Goal: Transaction & Acquisition: Obtain resource

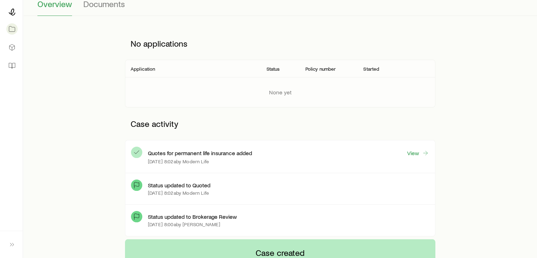
scroll to position [35, 0]
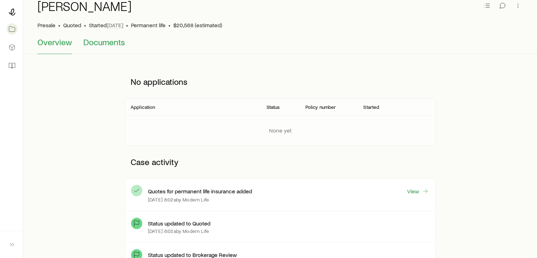
click at [115, 41] on span "Documents" at bounding box center [104, 42] width 42 height 10
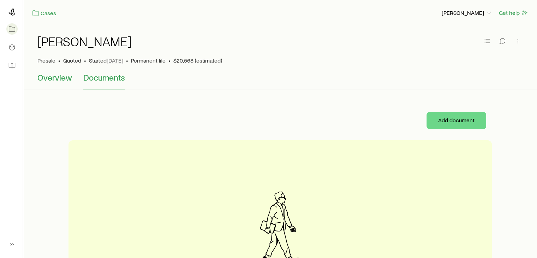
drag, startPoint x: 46, startPoint y: 78, endPoint x: 65, endPoint y: 77, distance: 19.4
click at [46, 78] on span "Overview" at bounding box center [54, 77] width 35 height 10
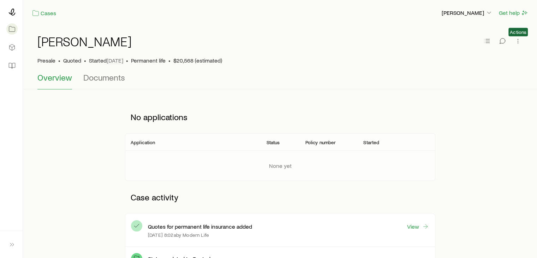
click at [522, 44] on span at bounding box center [518, 42] width 10 height 7
click at [517, 40] on icon "button" at bounding box center [517, 40] width 7 height 7
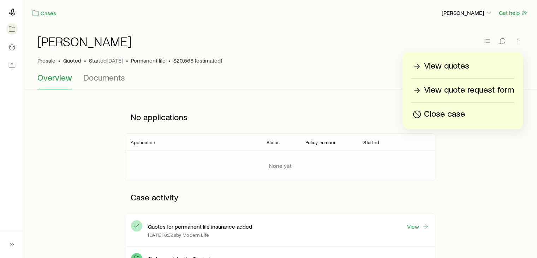
click at [466, 72] on link "View quotes" at bounding box center [462, 66] width 103 height 12
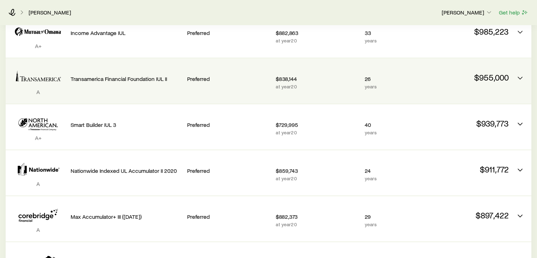
scroll to position [35, 0]
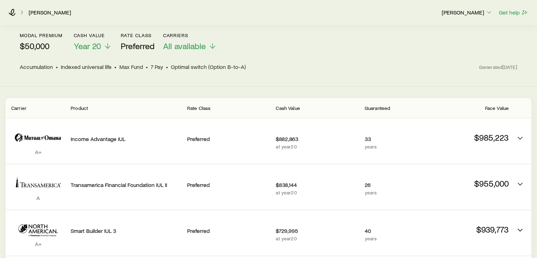
click at [288, 106] on span "Cash Value" at bounding box center [288, 108] width 24 height 6
click at [301, 108] on div "Cash Value" at bounding box center [317, 107] width 83 height 8
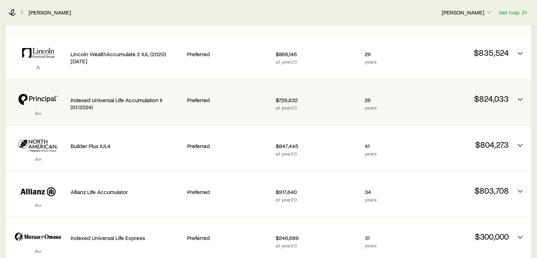
scroll to position [600, 0]
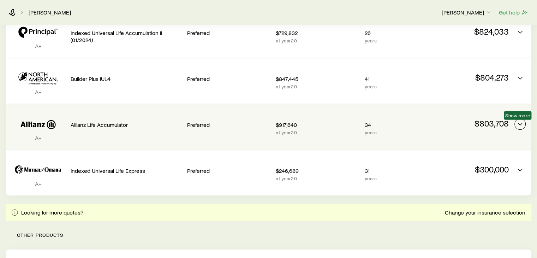
click at [519, 123] on icon "Permanent quotes" at bounding box center [520, 124] width 8 height 8
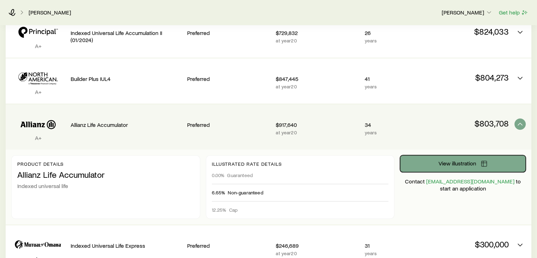
click at [441, 164] on span "View illustration" at bounding box center [457, 163] width 38 height 6
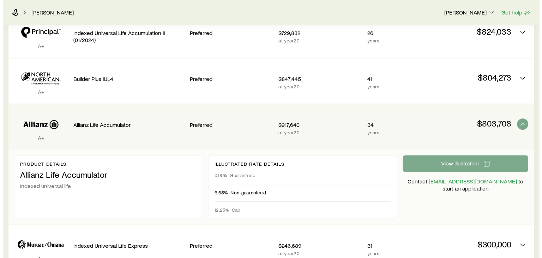
scroll to position [0, 0]
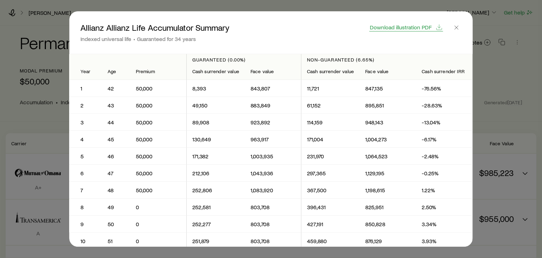
click at [405, 28] on span "Download illustration PDF" at bounding box center [401, 27] width 62 height 6
click at [458, 27] on line "button" at bounding box center [457, 28] width 4 height 4
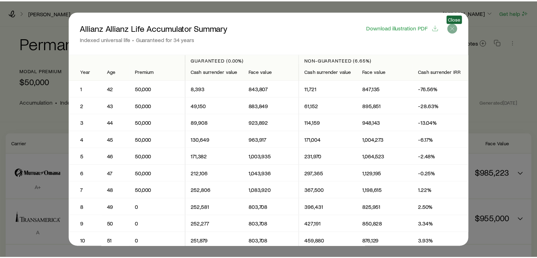
scroll to position [600, 0]
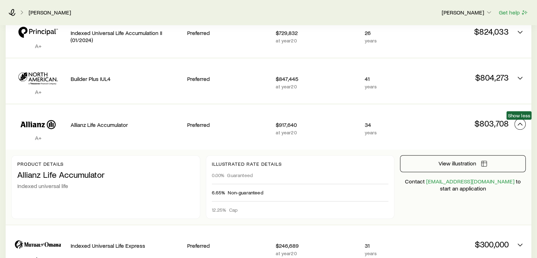
click at [525, 123] on button "Permanent quotes" at bounding box center [519, 123] width 11 height 11
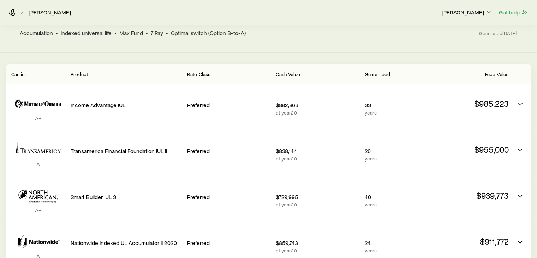
scroll to position [0, 0]
